Goal: Download file/media

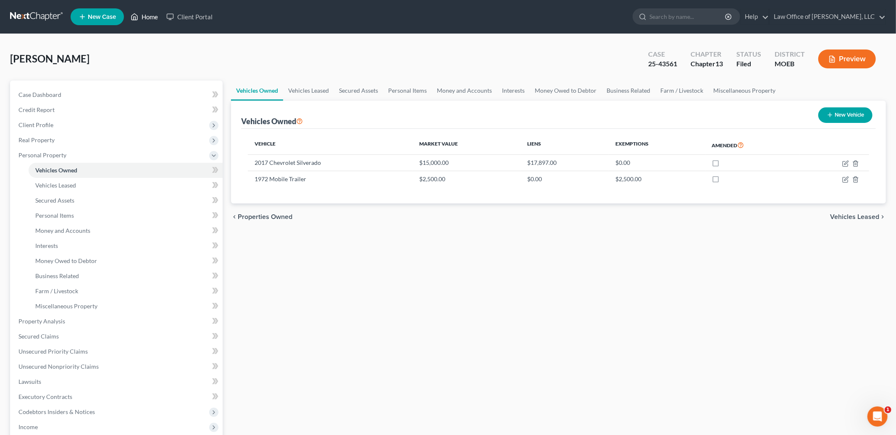
click at [142, 18] on link "Home" at bounding box center [144, 16] width 36 height 15
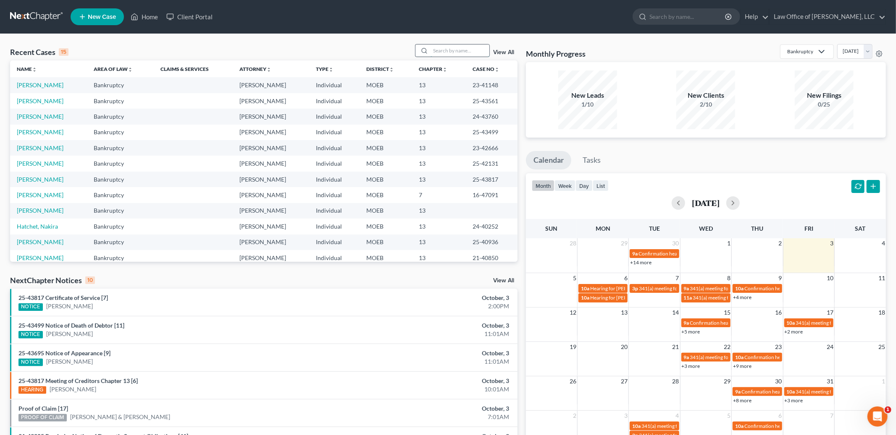
click at [441, 50] on input "search" at bounding box center [459, 51] width 59 height 12
click at [46, 83] on link "[PERSON_NAME]" at bounding box center [40, 84] width 47 height 7
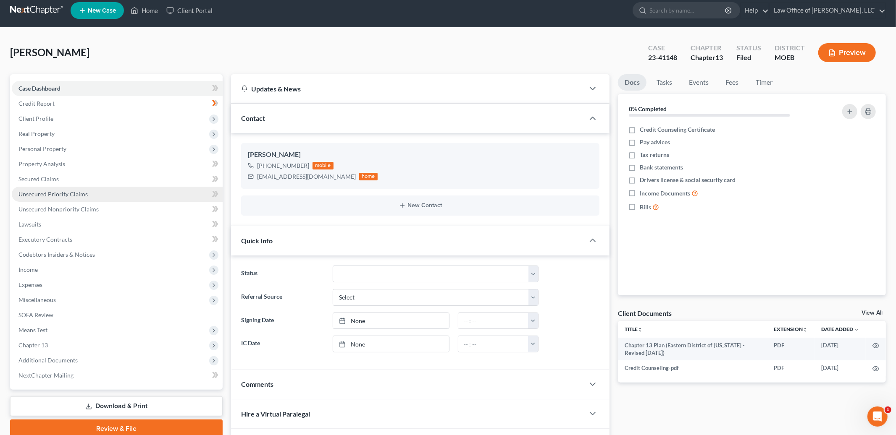
scroll to position [91, 0]
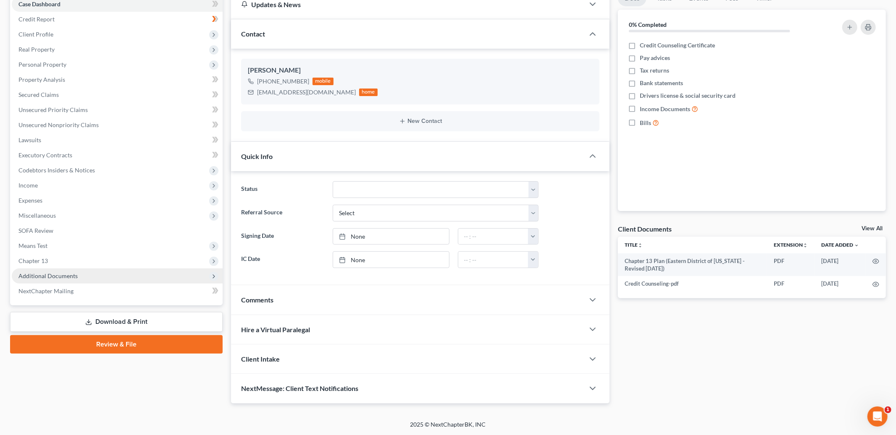
click at [45, 278] on span "Additional Documents" at bounding box center [47, 276] width 59 height 7
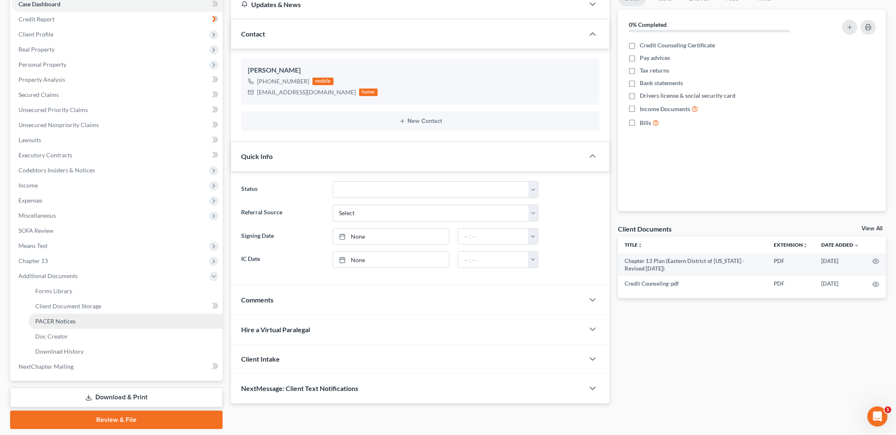
click at [64, 320] on span "PACER Notices" at bounding box center [55, 321] width 40 height 7
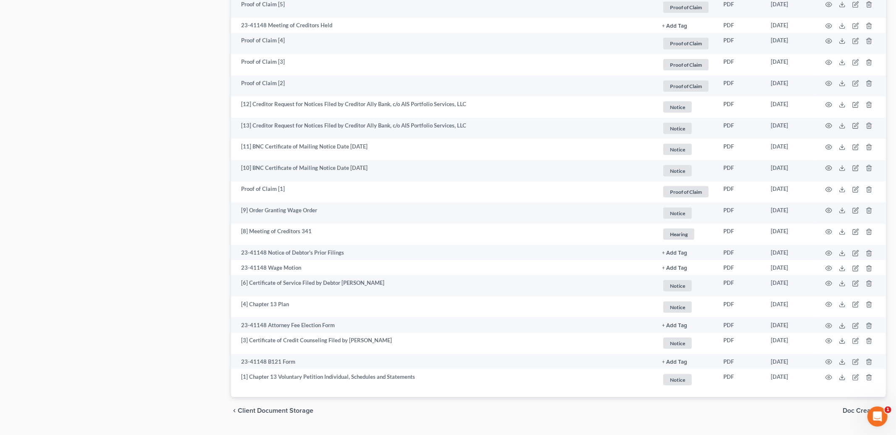
scroll to position [935, 0]
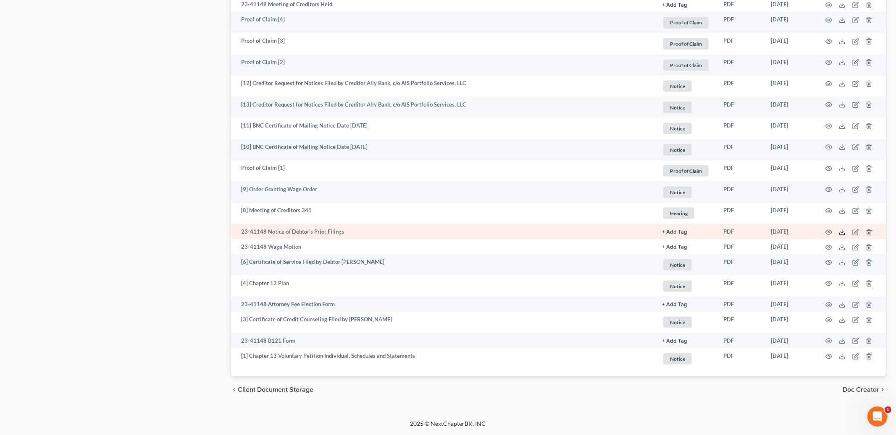
click at [842, 234] on icon at bounding box center [842, 232] width 7 height 7
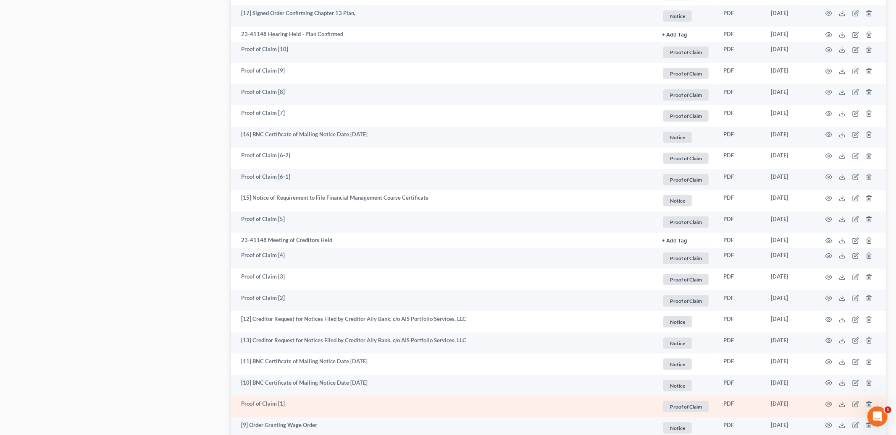
scroll to position [0, 0]
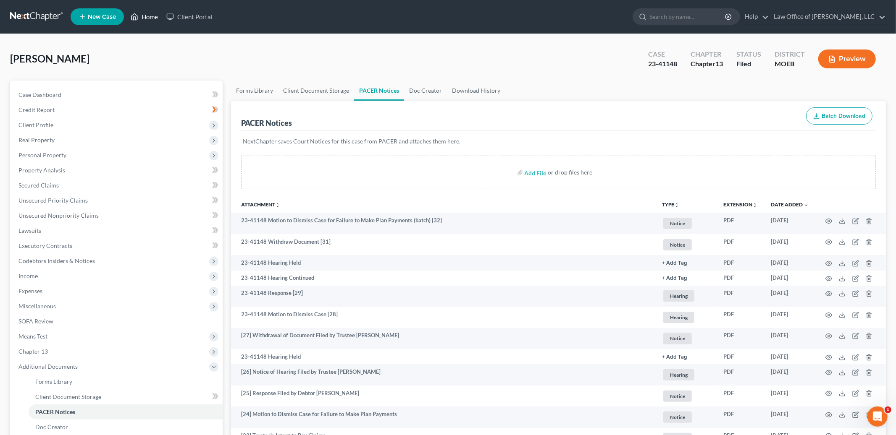
click at [147, 19] on link "Home" at bounding box center [144, 16] width 36 height 15
